Goal: Task Accomplishment & Management: Manage account settings

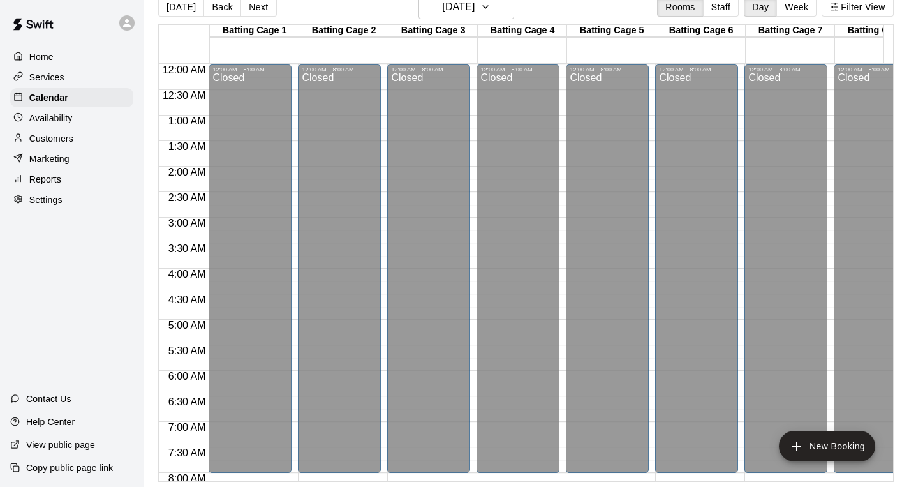
scroll to position [809, 925]
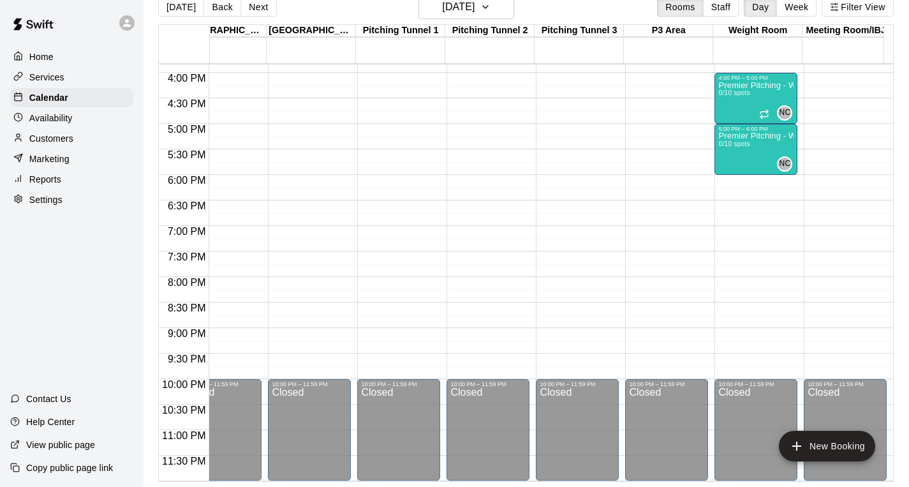
click at [54, 80] on p "Services" at bounding box center [46, 77] width 35 height 13
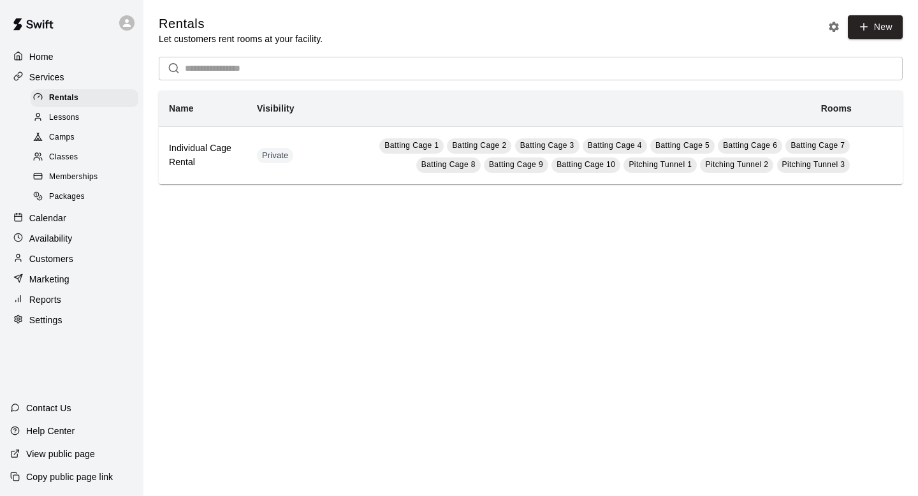
click at [67, 161] on span "Classes" at bounding box center [63, 157] width 29 height 13
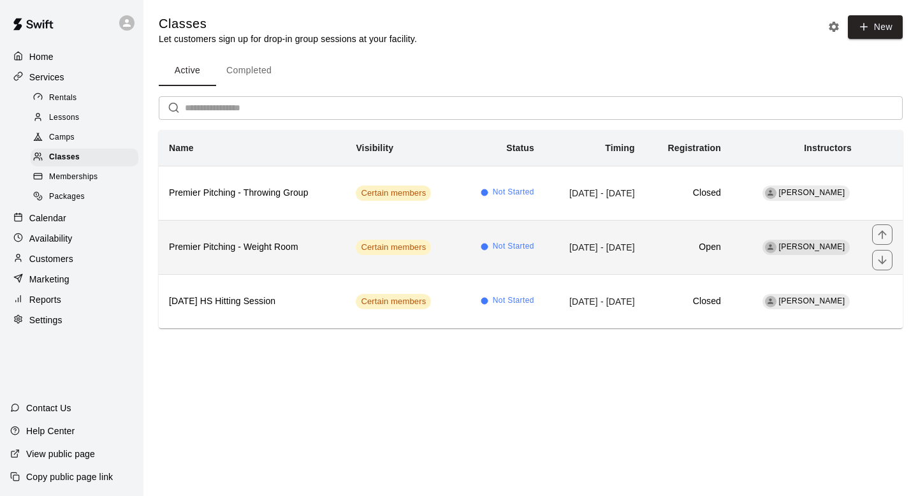
click at [700, 256] on td "Open" at bounding box center [688, 247] width 86 height 54
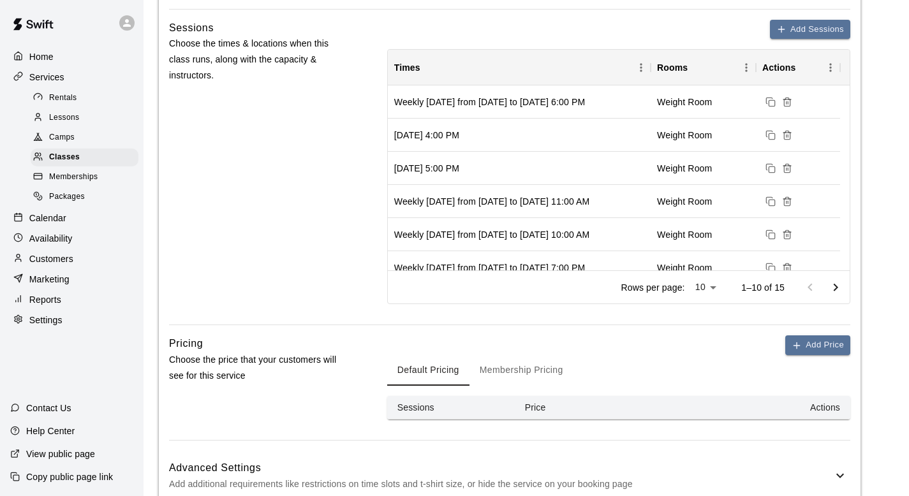
scroll to position [832, 0]
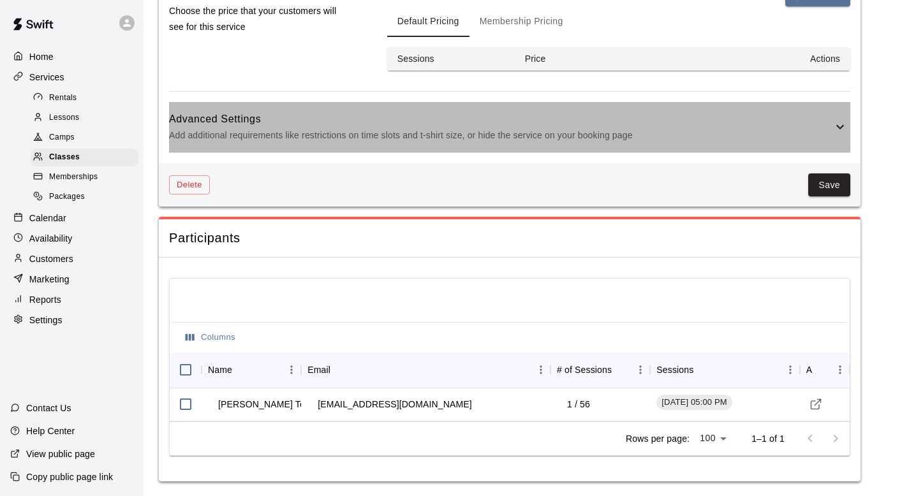
click at [832, 128] on icon at bounding box center [839, 126] width 15 height 15
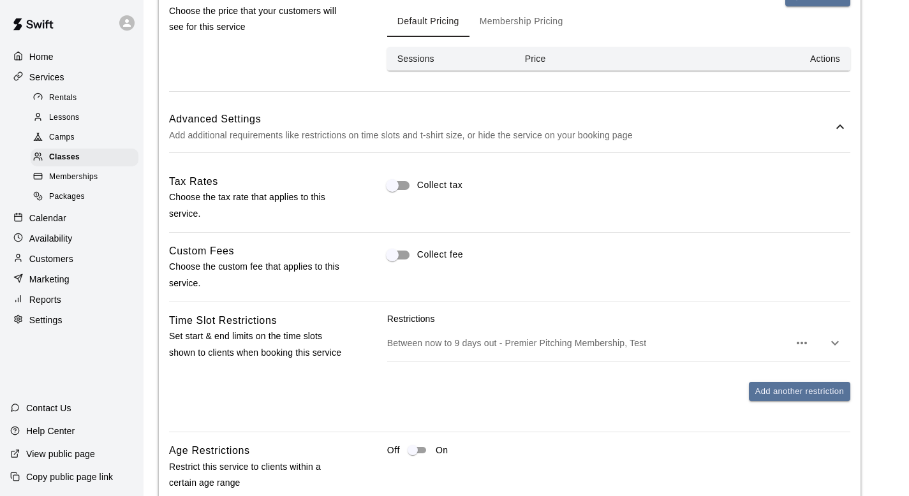
click at [831, 342] on icon "button" at bounding box center [834, 342] width 15 height 15
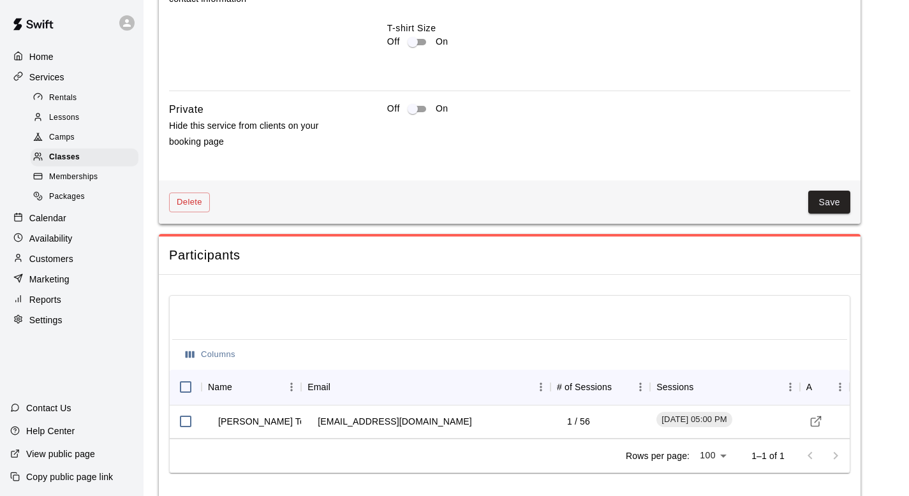
scroll to position [1589, 0]
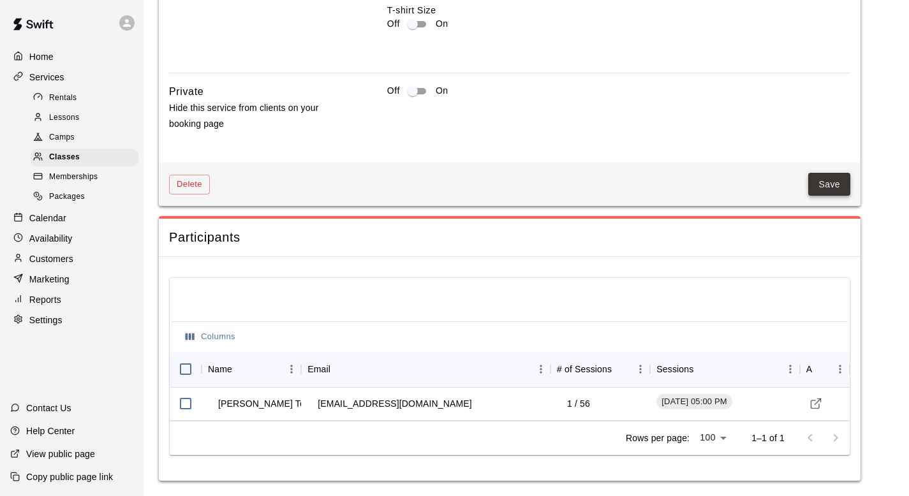
click at [835, 188] on button "Save" at bounding box center [829, 185] width 42 height 24
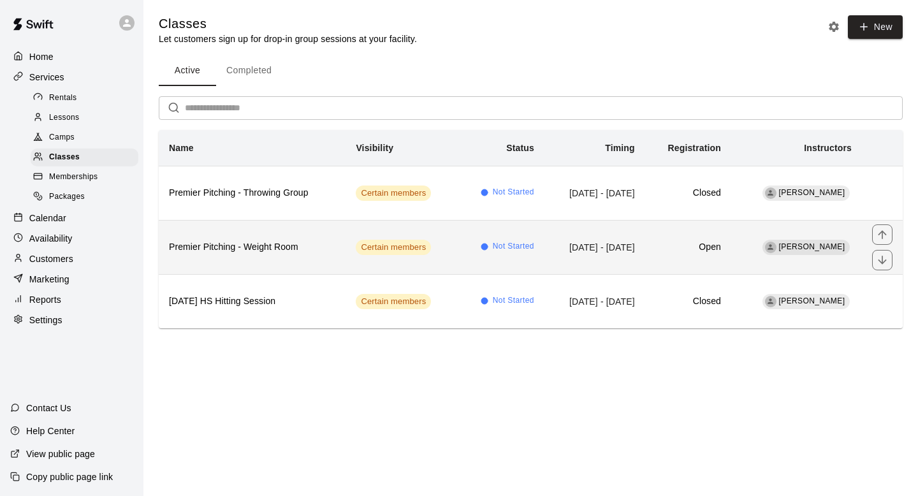
click at [507, 253] on td "Not Started" at bounding box center [501, 247] width 87 height 54
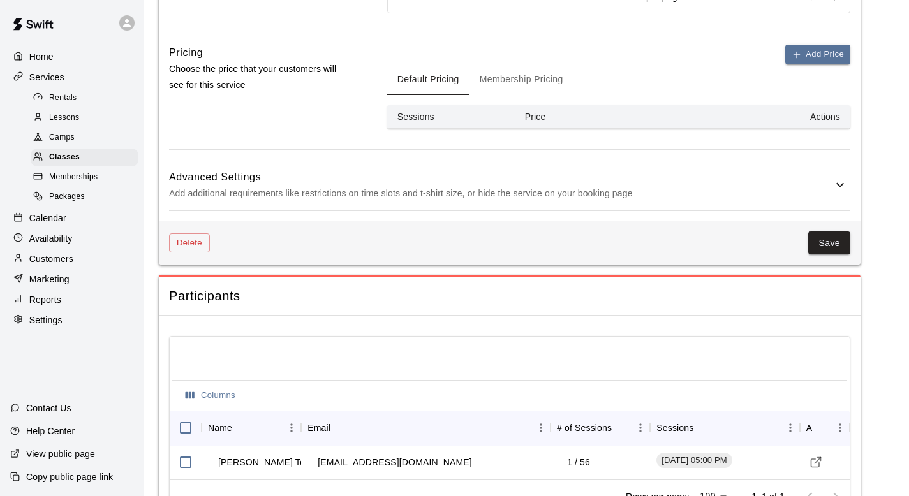
scroll to position [777, 0]
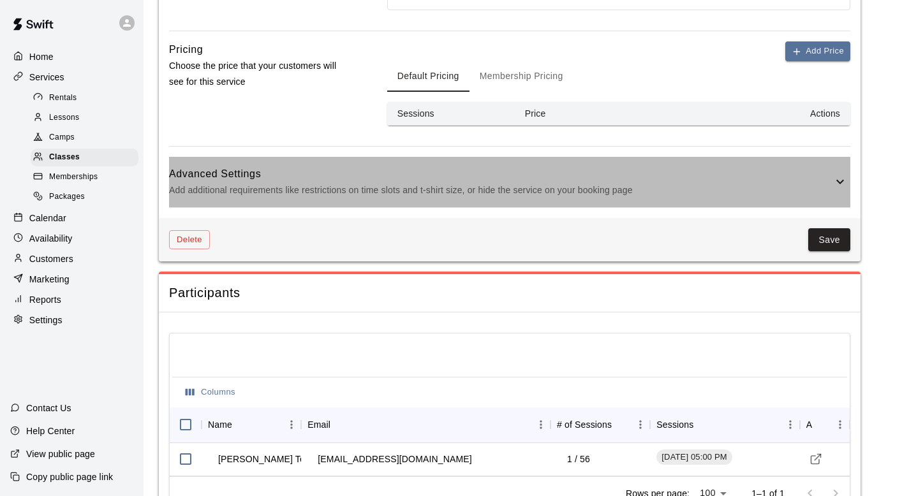
click at [841, 177] on icon at bounding box center [839, 181] width 15 height 15
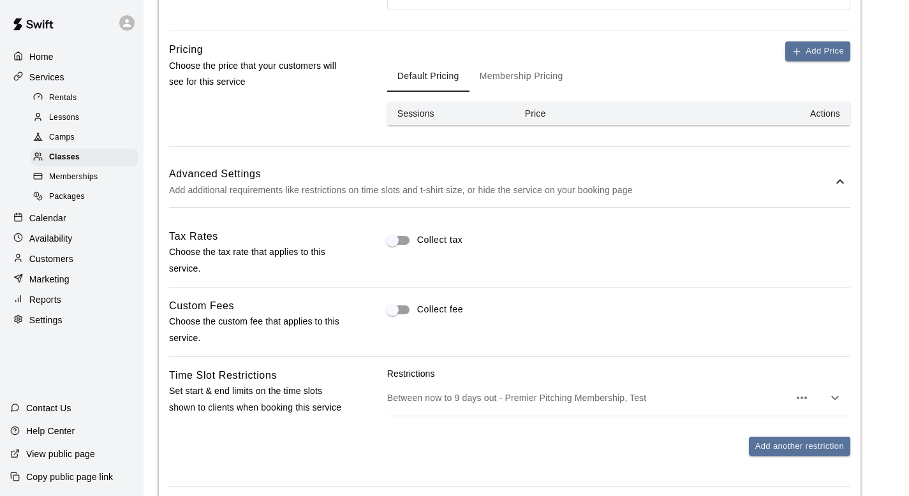
click at [830, 115] on th "Actions" at bounding box center [746, 114] width 208 height 24
click at [823, 52] on button "Add Price" at bounding box center [817, 51] width 65 height 20
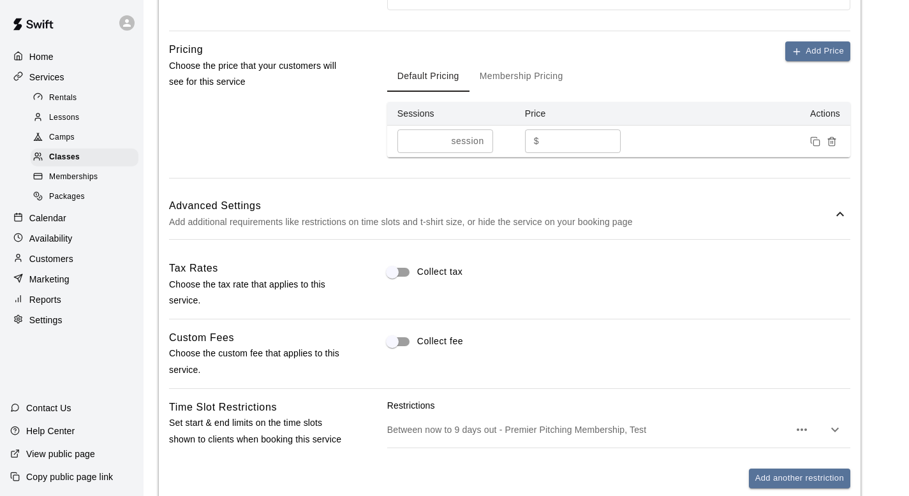
click at [531, 80] on button "Membership Pricing" at bounding box center [521, 76] width 104 height 31
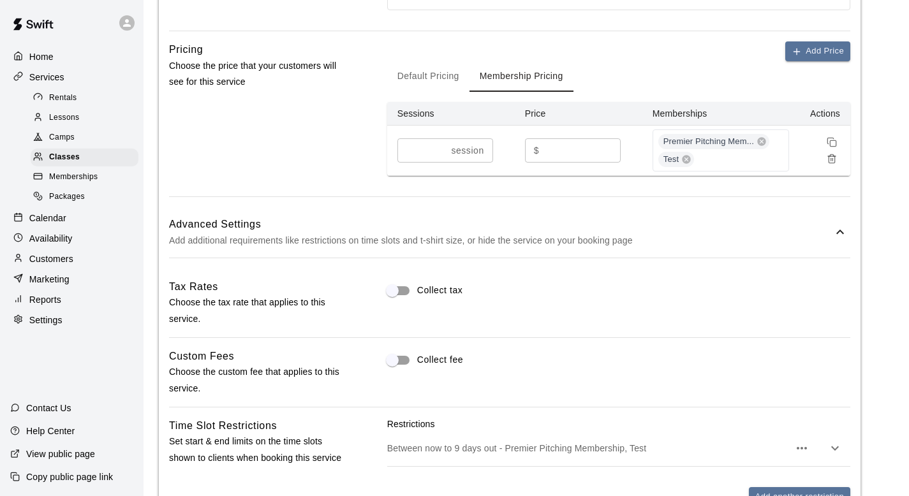
click at [660, 61] on div "Default Pricing Membership Pricing" at bounding box center [618, 76] width 463 height 31
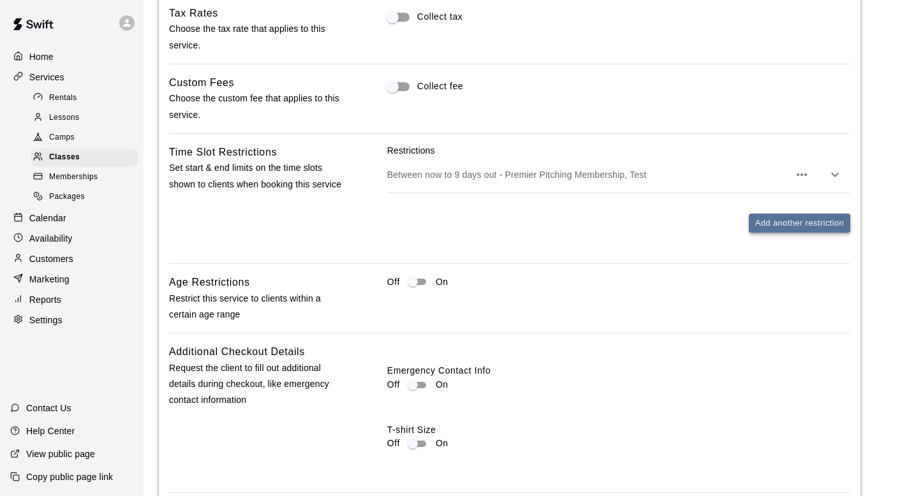
scroll to position [1052, 0]
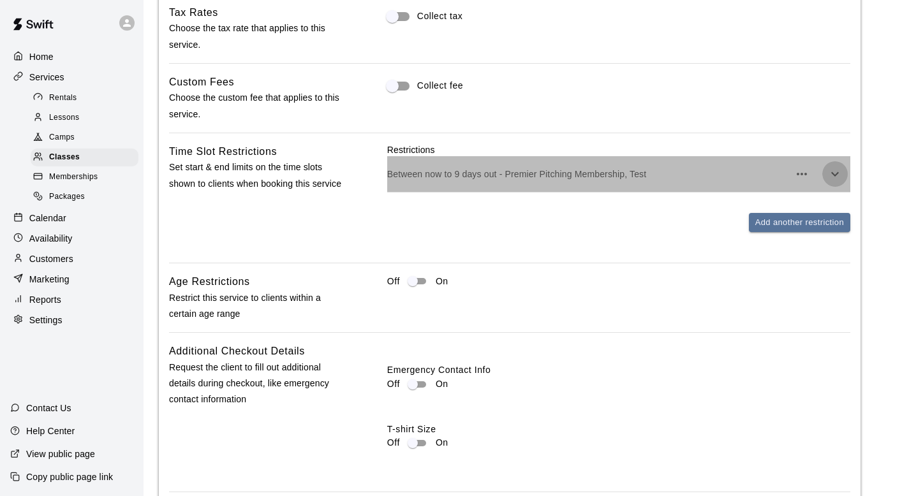
click at [837, 175] on icon "button" at bounding box center [834, 173] width 15 height 15
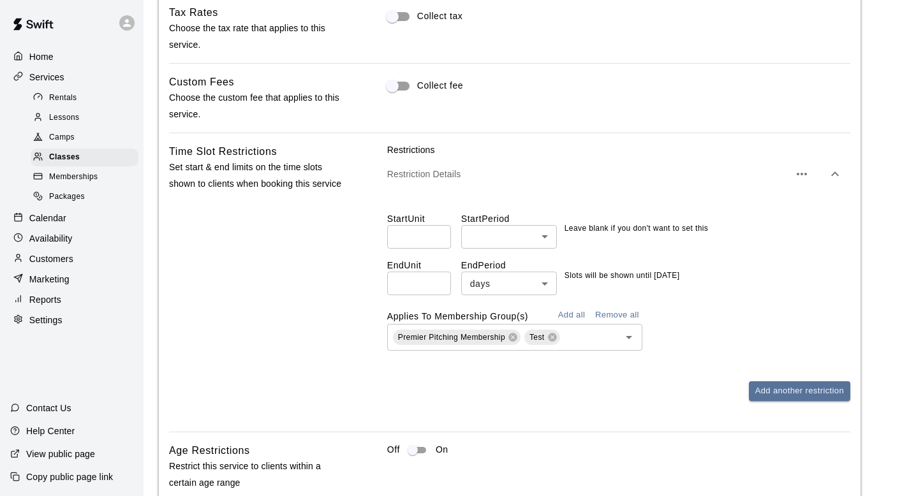
click at [837, 175] on icon "button" at bounding box center [835, 174] width 8 height 4
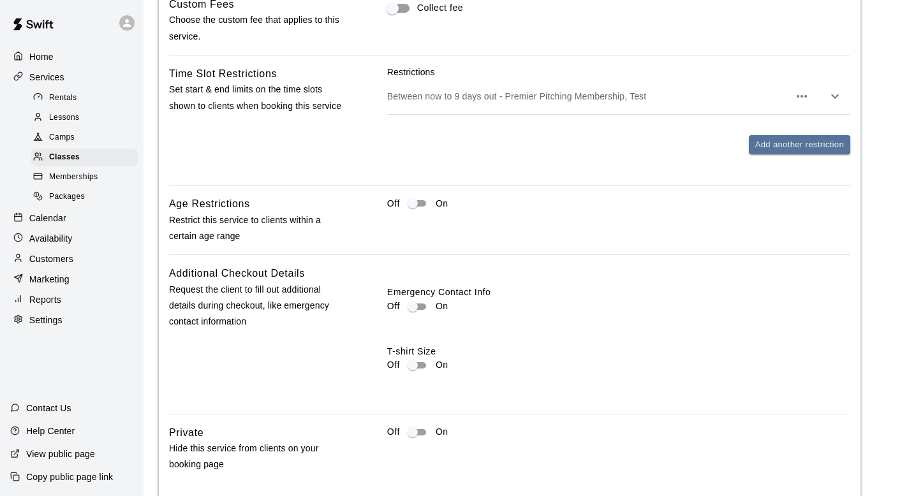
scroll to position [1131, 0]
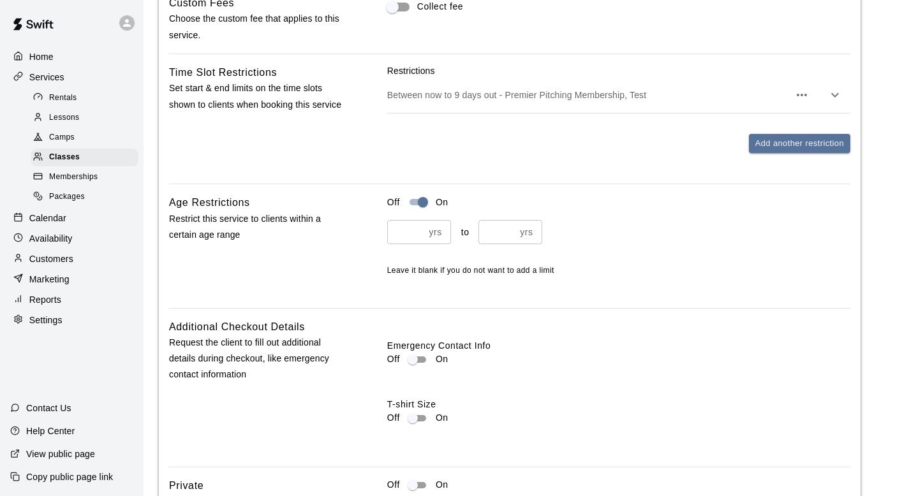
click at [427, 229] on div "yrs ​" at bounding box center [419, 232] width 64 height 24
type input "**"
click at [494, 232] on input "number" at bounding box center [496, 232] width 37 height 24
type input "**"
click at [688, 273] on p "Leave it blank if you do not want to add a limit" at bounding box center [618, 271] width 463 height 13
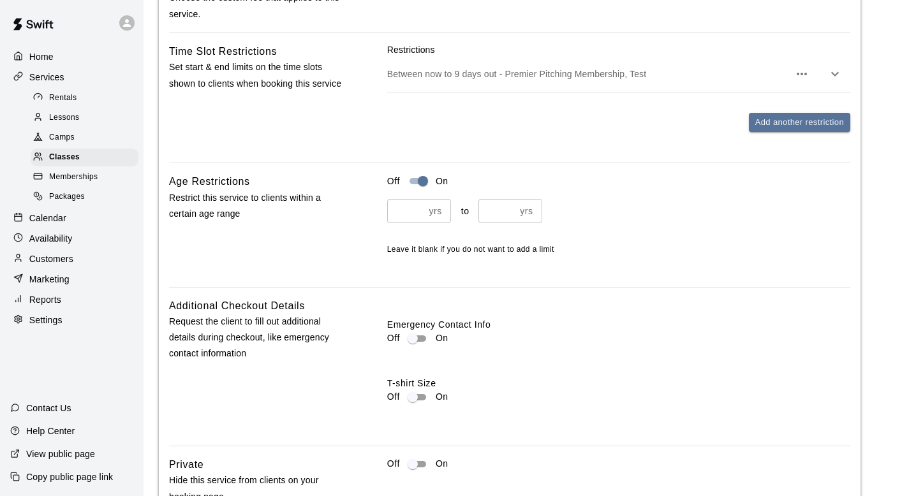
scroll to position [1525, 0]
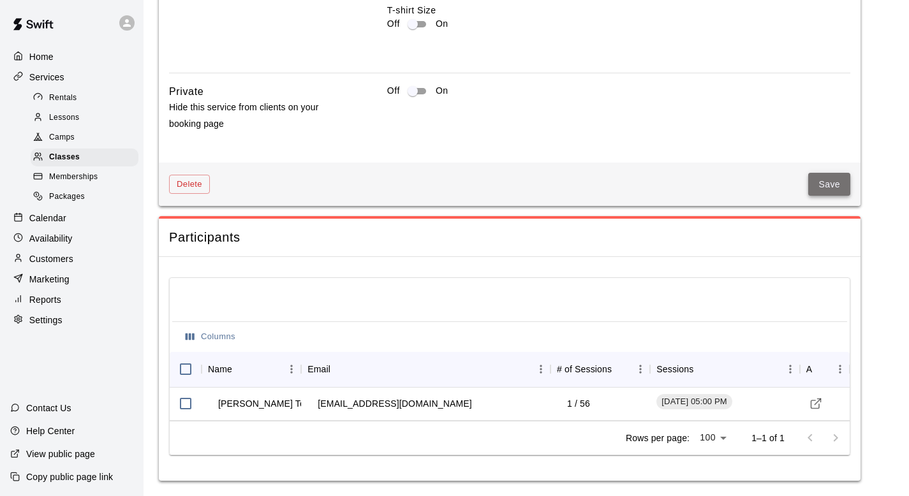
click at [832, 193] on button "Save" at bounding box center [829, 185] width 42 height 24
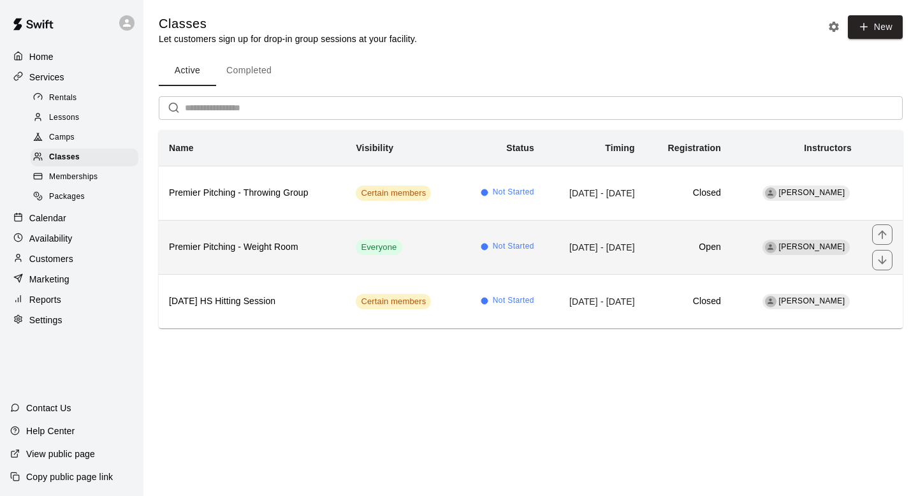
click at [332, 261] on th "Premier Pitching - Weight Room" at bounding box center [252, 247] width 187 height 54
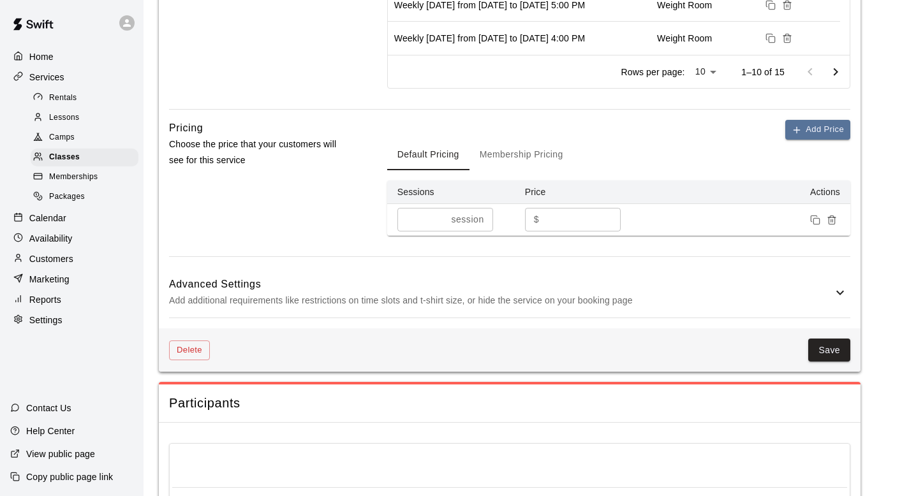
scroll to position [700, 0]
click at [541, 159] on button "Membership Pricing" at bounding box center [521, 154] width 104 height 31
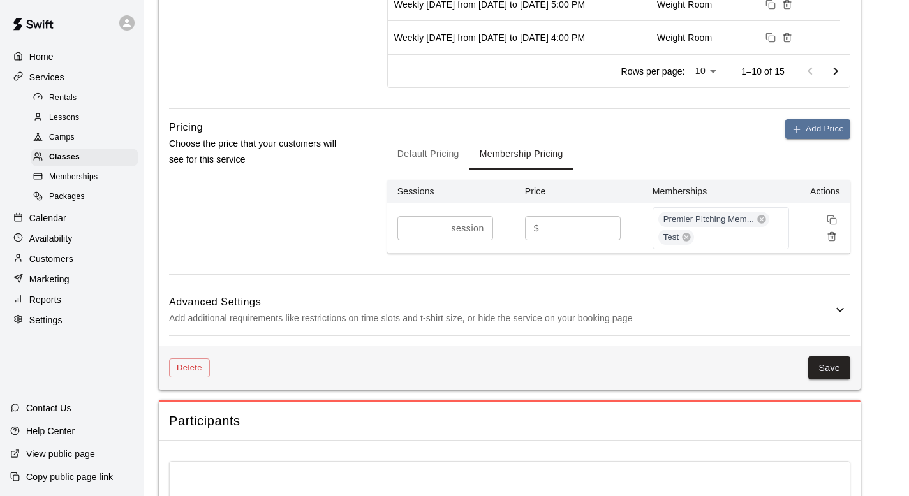
click at [417, 159] on button "Default Pricing" at bounding box center [428, 154] width 82 height 31
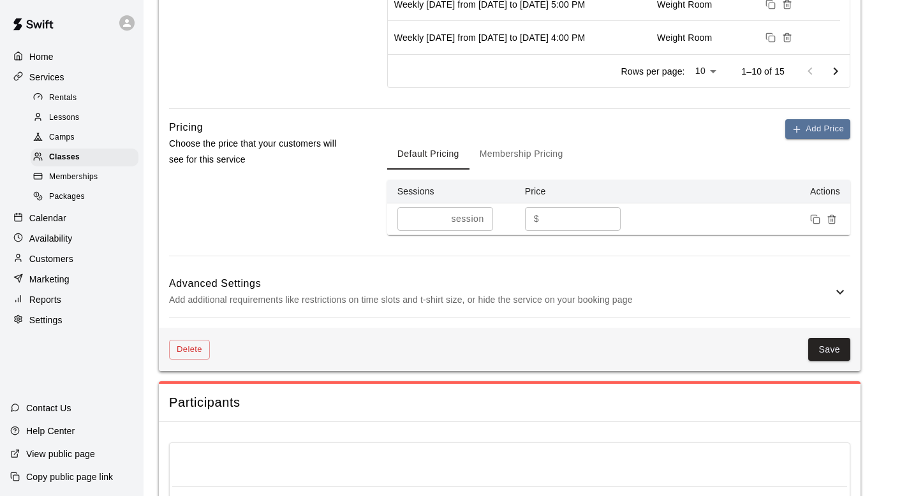
click at [559, 221] on input "*" at bounding box center [582, 219] width 77 height 24
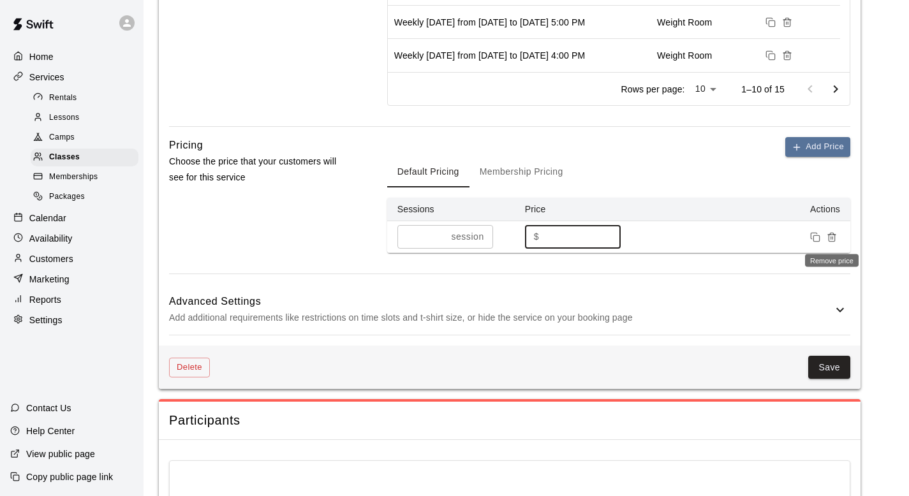
type input "*"
click at [834, 240] on icon "Remove price" at bounding box center [832, 237] width 10 height 10
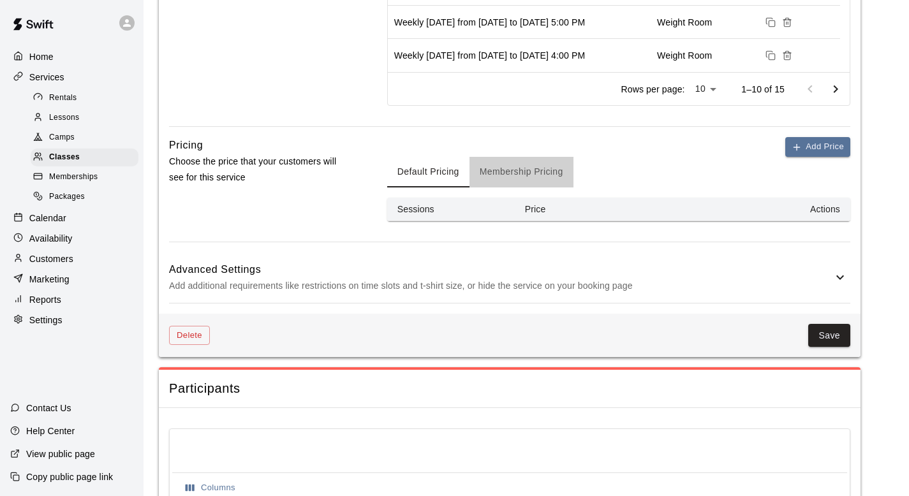
click at [530, 177] on button "Membership Pricing" at bounding box center [521, 172] width 104 height 31
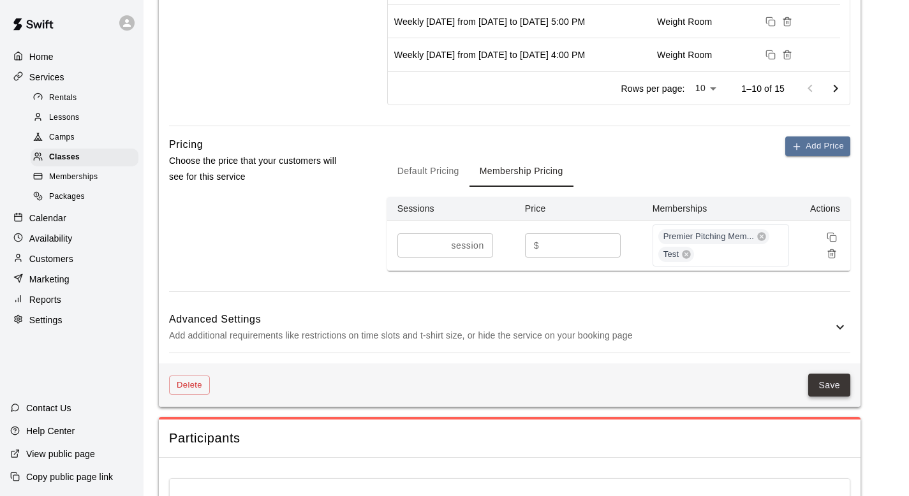
click at [830, 397] on div "Delete Save" at bounding box center [510, 386] width 702 height 44
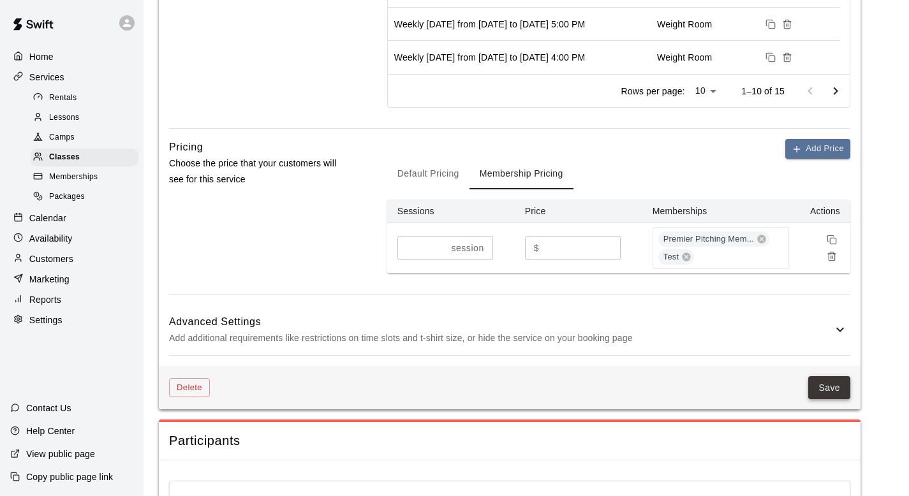
click at [850, 393] on div "Delete Save" at bounding box center [510, 388] width 702 height 44
click at [834, 390] on button "Save" at bounding box center [829, 390] width 42 height 24
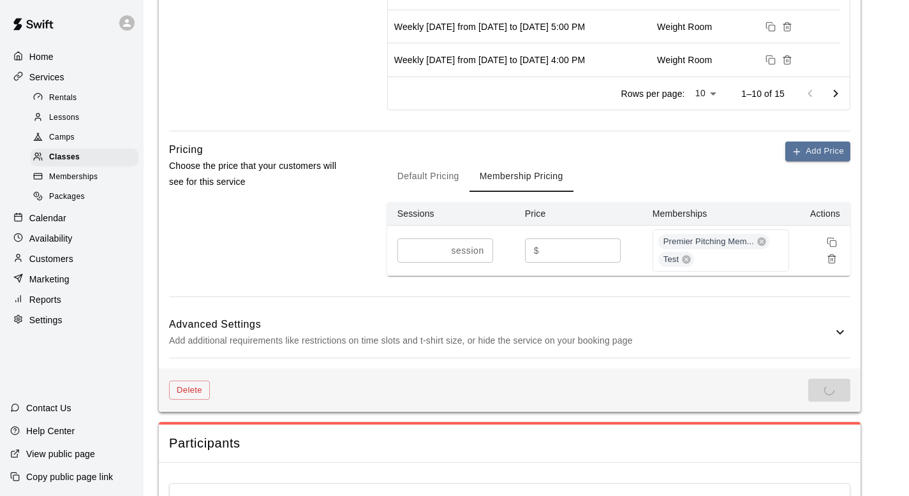
scroll to position [676, 0]
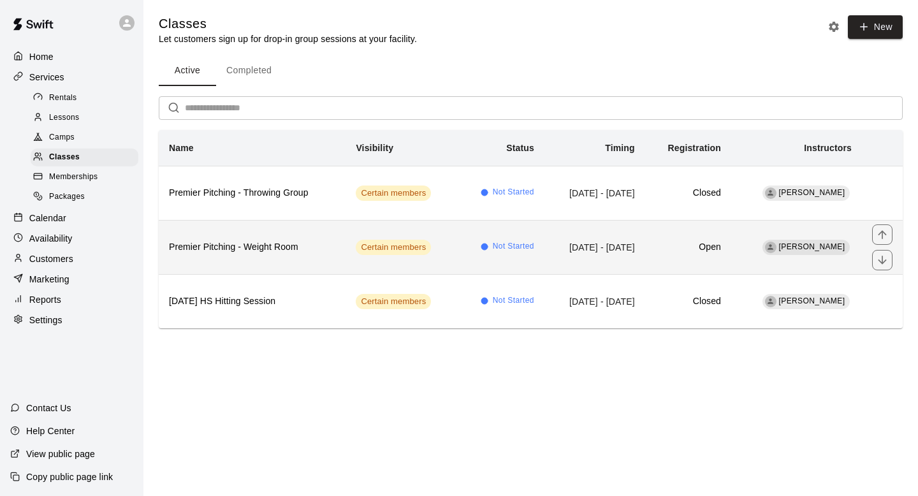
click at [314, 231] on th "Premier Pitching - Weight Room" at bounding box center [252, 247] width 187 height 54
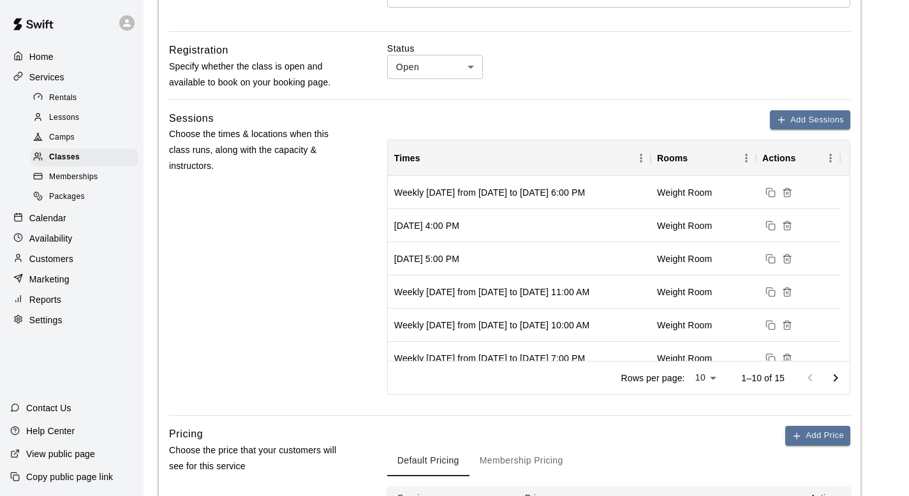
scroll to position [510, 0]
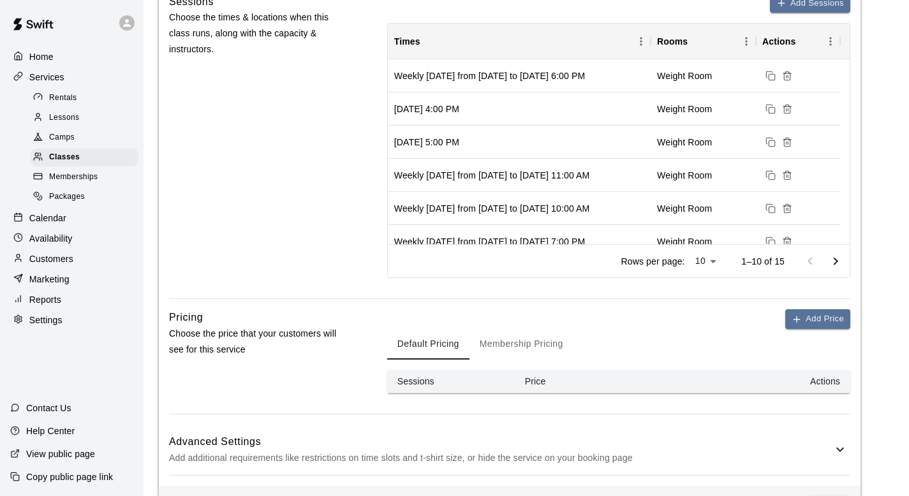
click at [842, 448] on icon at bounding box center [840, 450] width 8 height 4
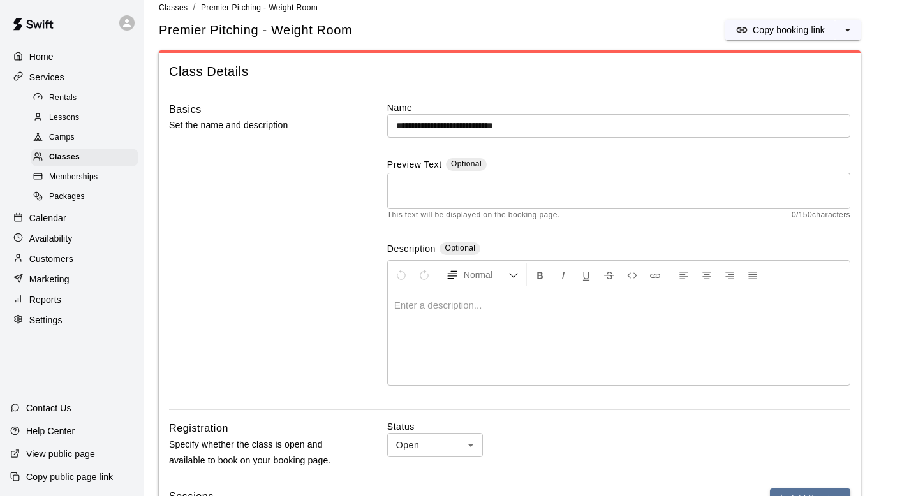
scroll to position [0, 0]
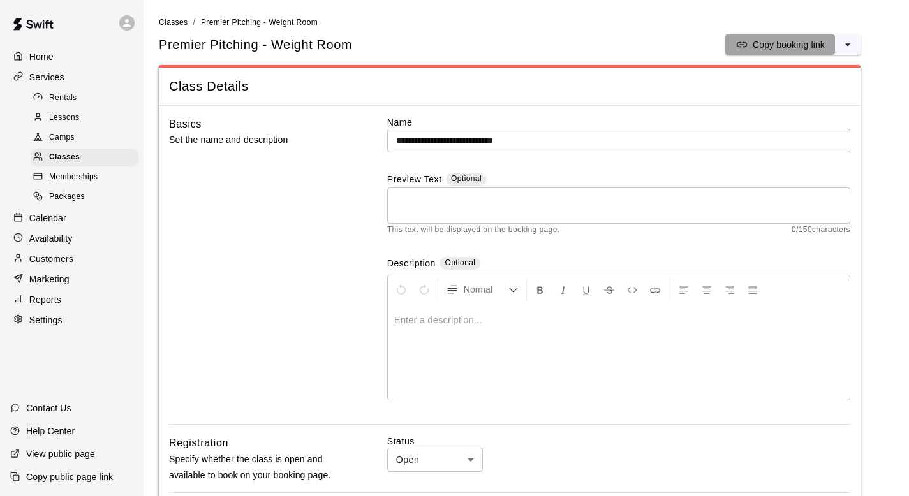
click at [815, 41] on p "Copy booking link" at bounding box center [789, 44] width 72 height 13
click at [781, 42] on p "Copy booking link" at bounding box center [789, 44] width 72 height 13
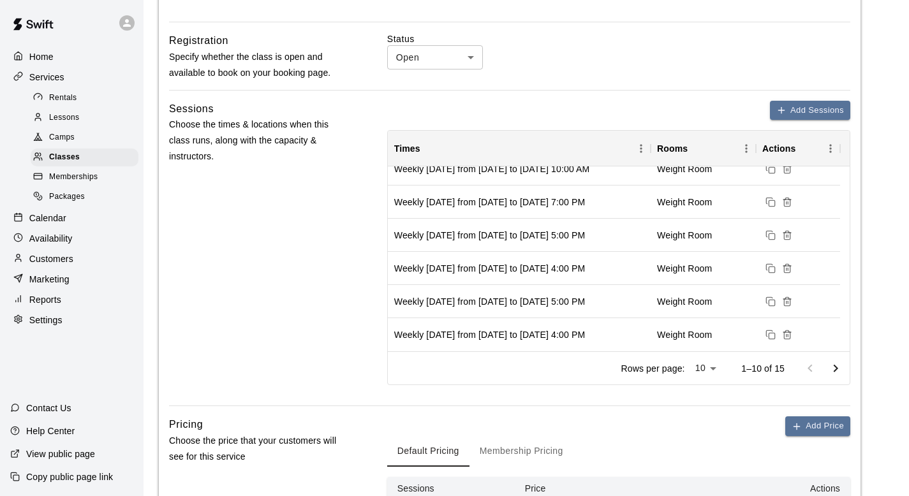
scroll to position [589, 0]
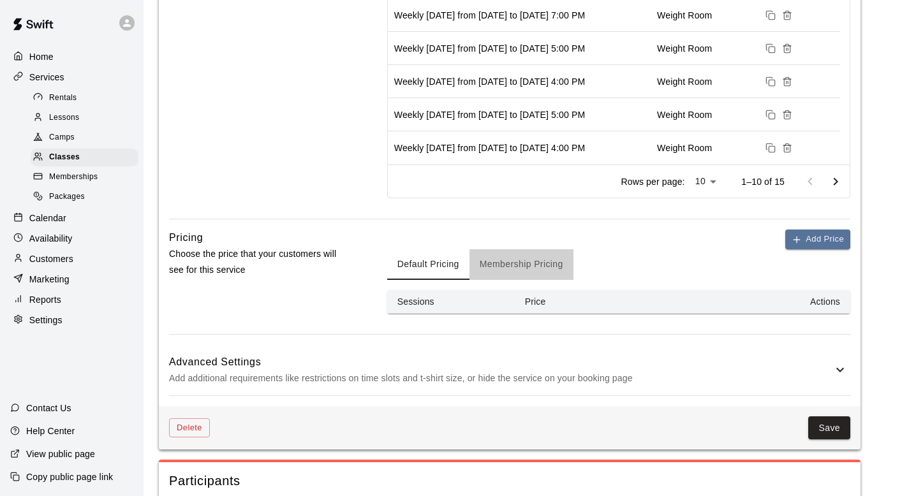
click at [536, 252] on button "Membership Pricing" at bounding box center [521, 264] width 104 height 31
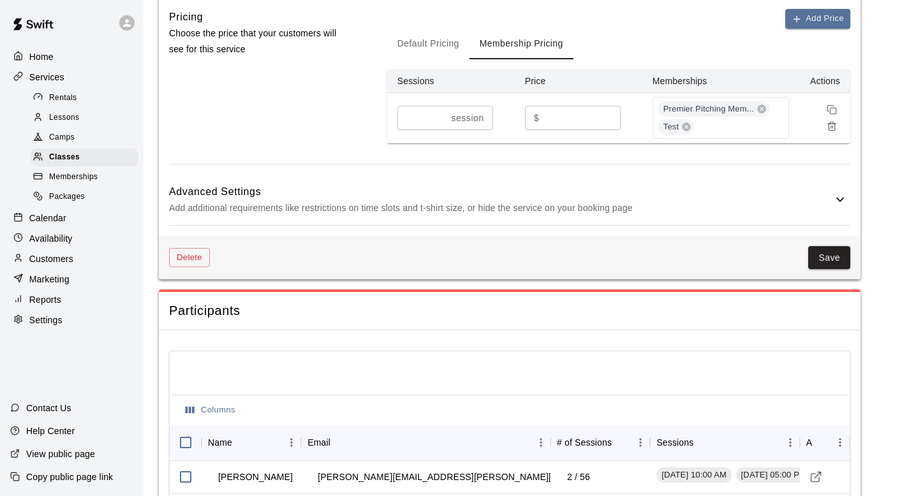
scroll to position [774, 0]
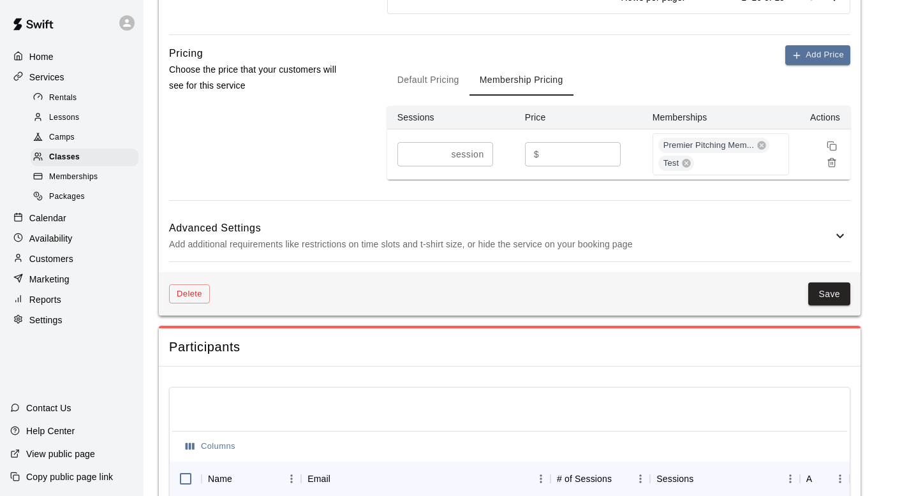
click at [837, 231] on icon at bounding box center [839, 235] width 15 height 15
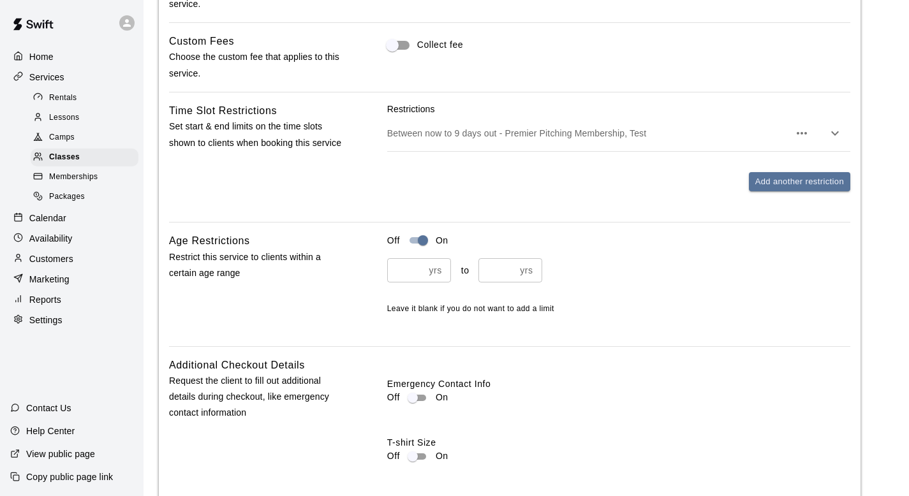
scroll to position [1070, 0]
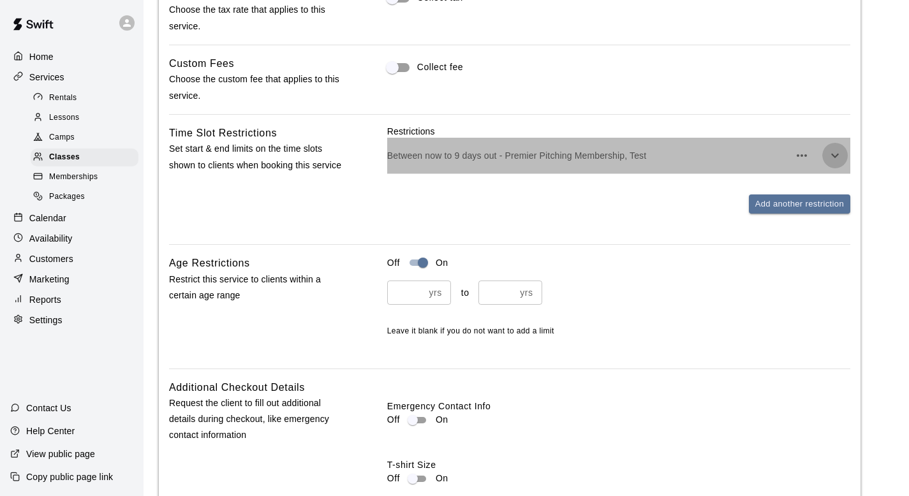
click at [835, 159] on icon "button" at bounding box center [834, 155] width 15 height 15
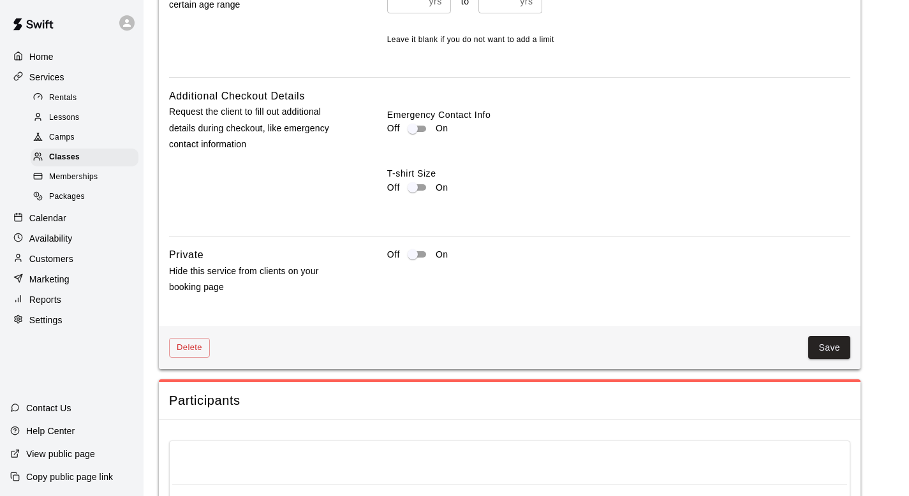
scroll to position [1545, 0]
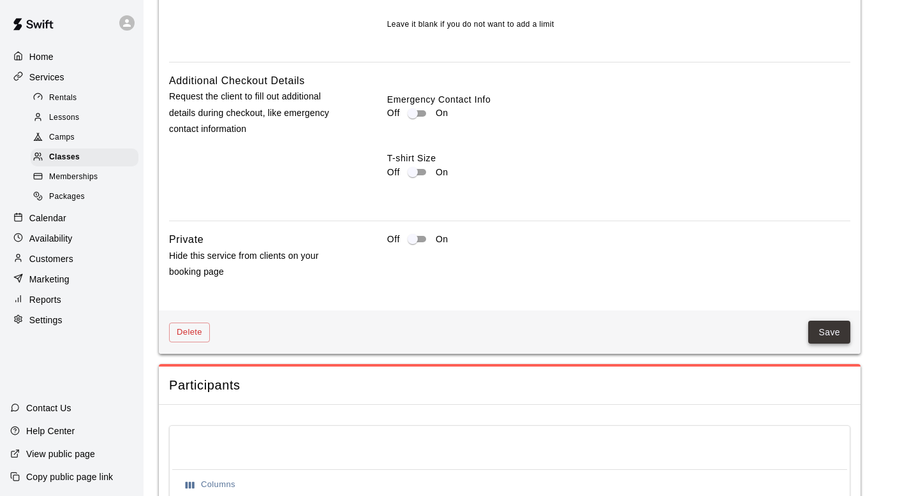
click at [837, 337] on button "Save" at bounding box center [829, 333] width 42 height 24
